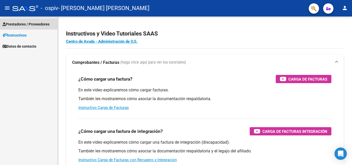
click at [19, 22] on span "Prestadores / Proveedores" at bounding box center [26, 24] width 47 height 6
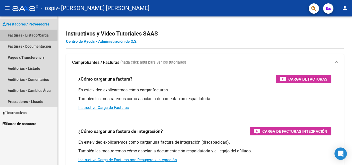
click at [15, 37] on link "Facturas - Listado/Carga" at bounding box center [28, 35] width 57 height 11
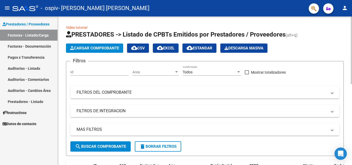
click at [74, 48] on span "Cargar Comprobante" at bounding box center [94, 48] width 49 height 5
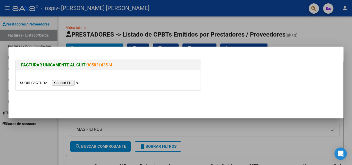
click at [56, 83] on input "file" at bounding box center [52, 82] width 65 height 5
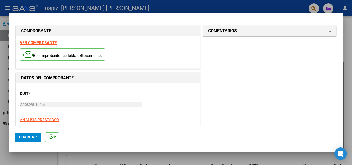
click at [177, 100] on div "CUIT * 27-30290104-5 Ingresar CUIT ANALISIS PRESTADOR" at bounding box center [108, 105] width 177 height 36
drag, startPoint x: 350, startPoint y: 36, endPoint x: 346, endPoint y: 53, distance: 16.6
click at [346, 54] on div at bounding box center [176, 82] width 352 height 165
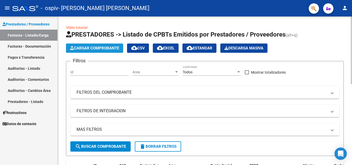
click at [102, 48] on span "Cargar Comprobante" at bounding box center [94, 48] width 49 height 5
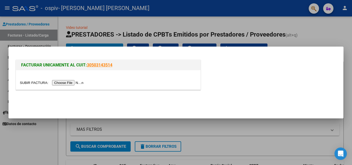
click at [67, 82] on input "file" at bounding box center [52, 82] width 65 height 5
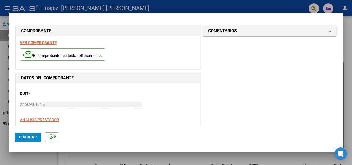
click at [345, 35] on div at bounding box center [176, 82] width 352 height 165
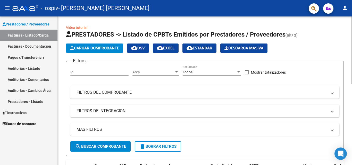
click at [91, 46] on span "Cargar Comprobante" at bounding box center [94, 48] width 49 height 5
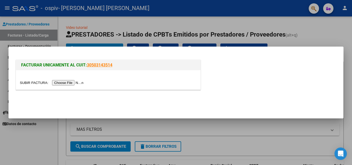
click at [78, 82] on input "file" at bounding box center [52, 82] width 65 height 5
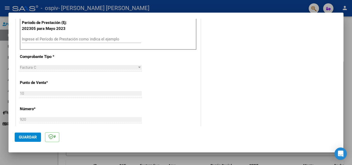
scroll to position [165, 0]
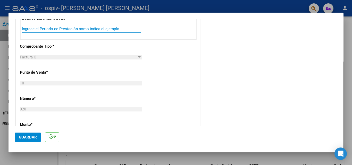
click at [75, 30] on input "Ingrese el Período de Prestación como indica el ejemplo" at bounding box center [81, 29] width 119 height 5
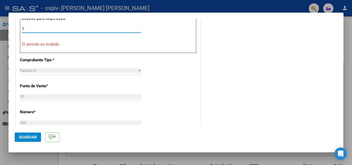
type input "0"
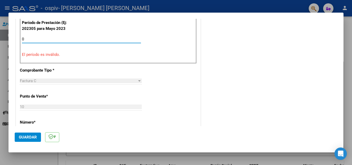
click at [52, 40] on input "0" at bounding box center [81, 39] width 119 height 5
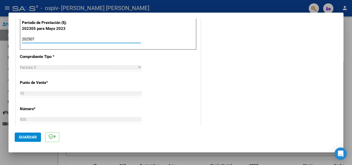
type input "202507"
click at [179, 114] on div "CUIT * 27-30290104-5 Ingresar CUIT ANALISIS PRESTADOR Area destinado * Integrac…" at bounding box center [108, 118] width 184 height 378
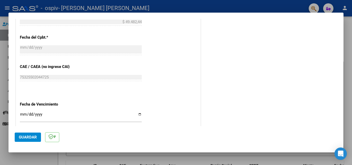
scroll to position [289, 0]
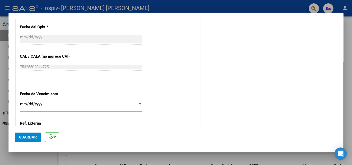
click at [138, 105] on input "Ingresar la fecha" at bounding box center [81, 106] width 122 height 8
type input "[DATE]"
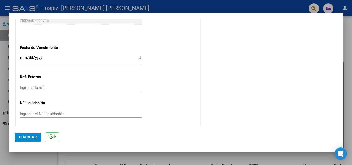
scroll to position [336, 0]
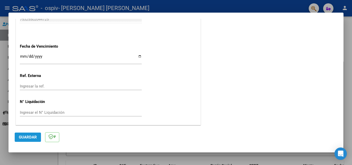
click at [26, 137] on span "Guardar" at bounding box center [28, 137] width 18 height 5
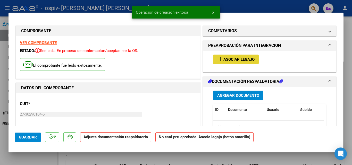
click at [242, 61] on span "Asociar Legajo" at bounding box center [238, 59] width 31 height 5
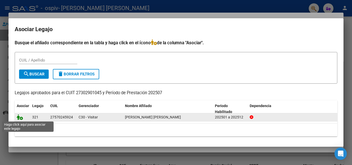
click at [19, 119] on icon at bounding box center [20, 117] width 6 height 6
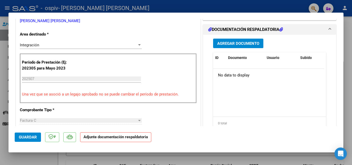
scroll to position [124, 0]
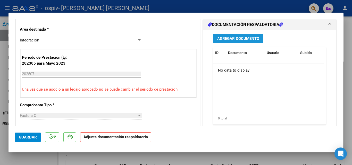
click at [227, 37] on span "Agregar Documento" at bounding box center [238, 38] width 42 height 5
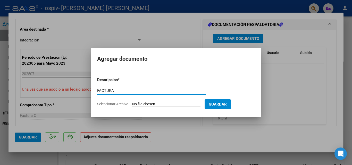
type input "FACTURA"
click at [174, 105] on input "Seleccionar Archivo" at bounding box center [166, 104] width 68 height 5
type input "C:\fakepath\27302901045_011_00010_00000920.pdf"
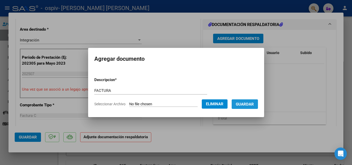
click at [253, 101] on button "Guardar" at bounding box center [245, 104] width 26 height 10
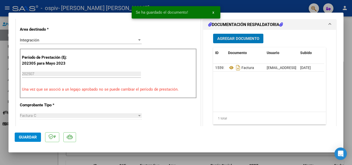
click at [219, 37] on span "Agregar Documento" at bounding box center [238, 38] width 42 height 5
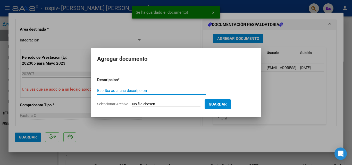
click at [129, 90] on input "Escriba aquí una descripcion" at bounding box center [151, 90] width 109 height 5
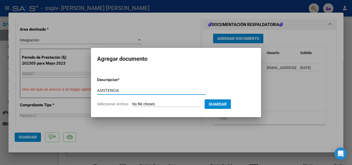
type input "ASISTENCIA"
click at [171, 102] on input "Seleccionar Archivo" at bounding box center [166, 104] width 68 height 5
type input "C:\fakepath\[PERSON_NAME] 2025.pdf"
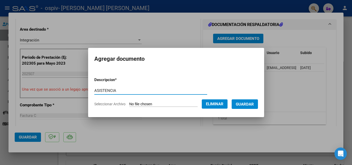
click at [112, 89] on input "ASISTENCIA" at bounding box center [150, 90] width 113 height 5
type input "AUTORIZACION"
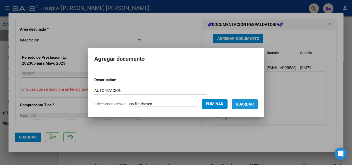
click at [239, 107] on button "Guardar" at bounding box center [245, 104] width 26 height 10
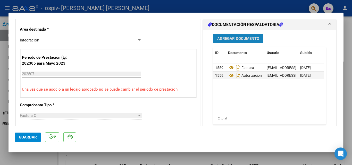
click at [230, 38] on span "Agregar Documento" at bounding box center [238, 38] width 42 height 5
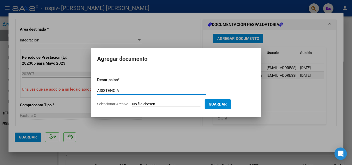
type input "ASISTENCIA"
click at [197, 103] on input "Seleccionar Archivo" at bounding box center [166, 104] width 68 height 5
type input "C:\fakepath\[PERSON_NAME].pdf"
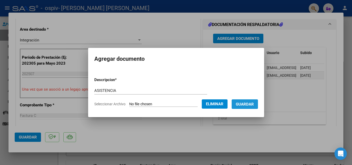
click at [244, 103] on span "Guardar" at bounding box center [245, 104] width 18 height 5
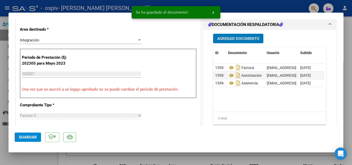
click at [32, 136] on span "Guardar" at bounding box center [28, 137] width 18 height 5
click at [267, 124] on div "3 total" at bounding box center [269, 118] width 113 height 13
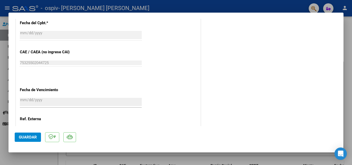
scroll to position [354, 0]
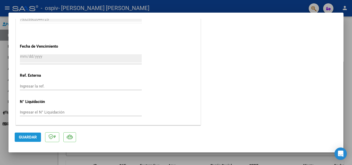
click at [20, 137] on span "Guardar" at bounding box center [28, 137] width 18 height 5
click at [349, 113] on div at bounding box center [176, 82] width 352 height 165
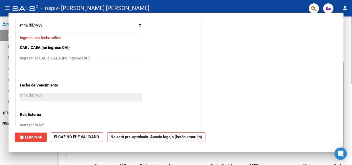
scroll to position [0, 0]
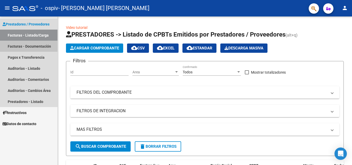
click at [29, 44] on link "Facturas - Documentación" at bounding box center [28, 46] width 57 height 11
